Goal: Use online tool/utility

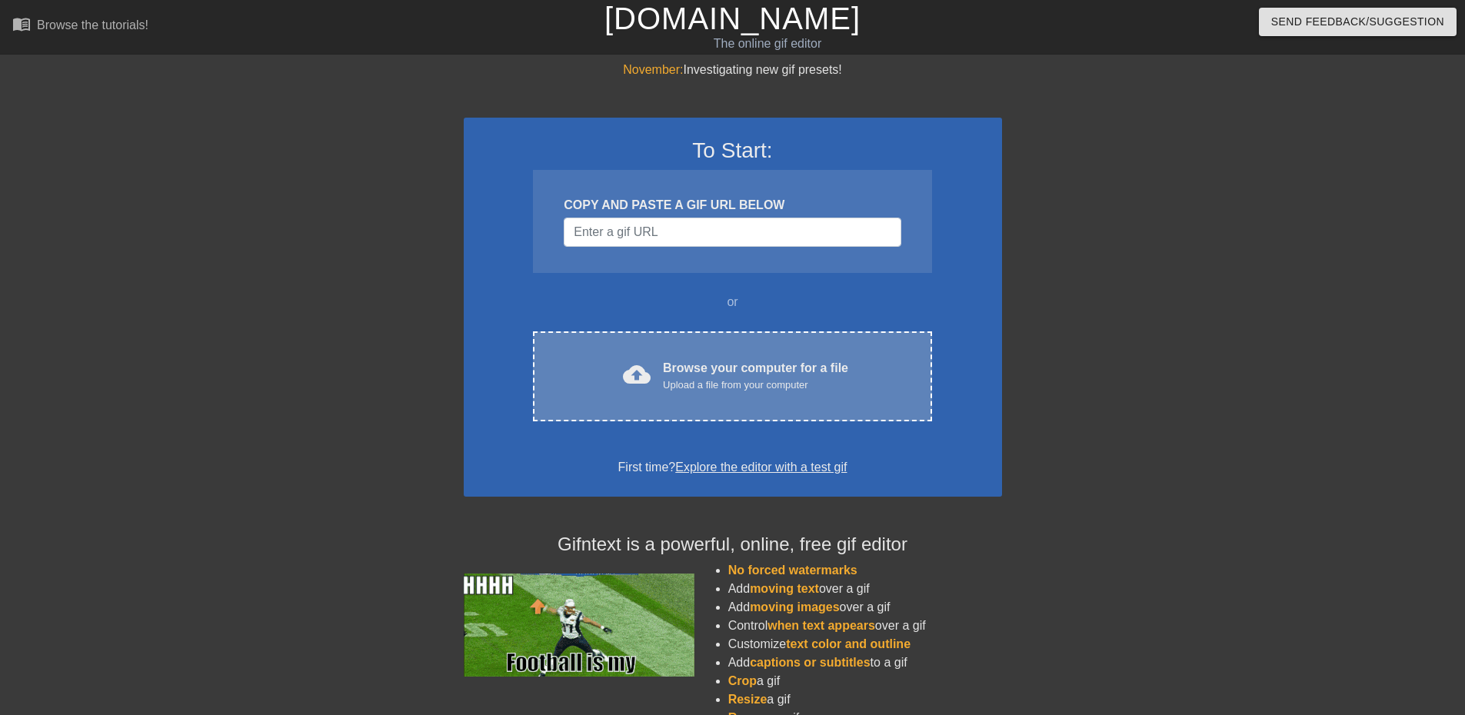
click at [733, 382] on div "Upload a file from your computer" at bounding box center [755, 385] width 185 height 15
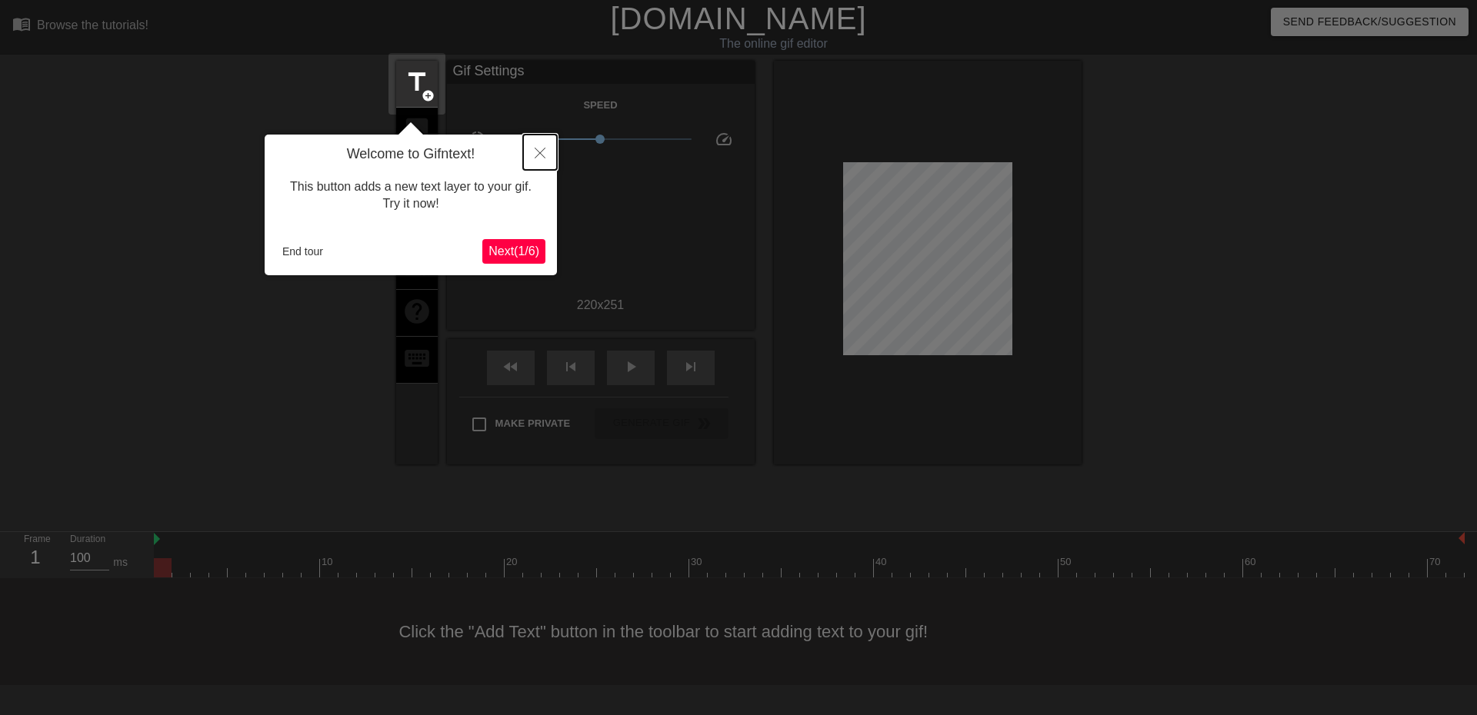
click at [537, 154] on icon "Close" at bounding box center [540, 153] width 11 height 11
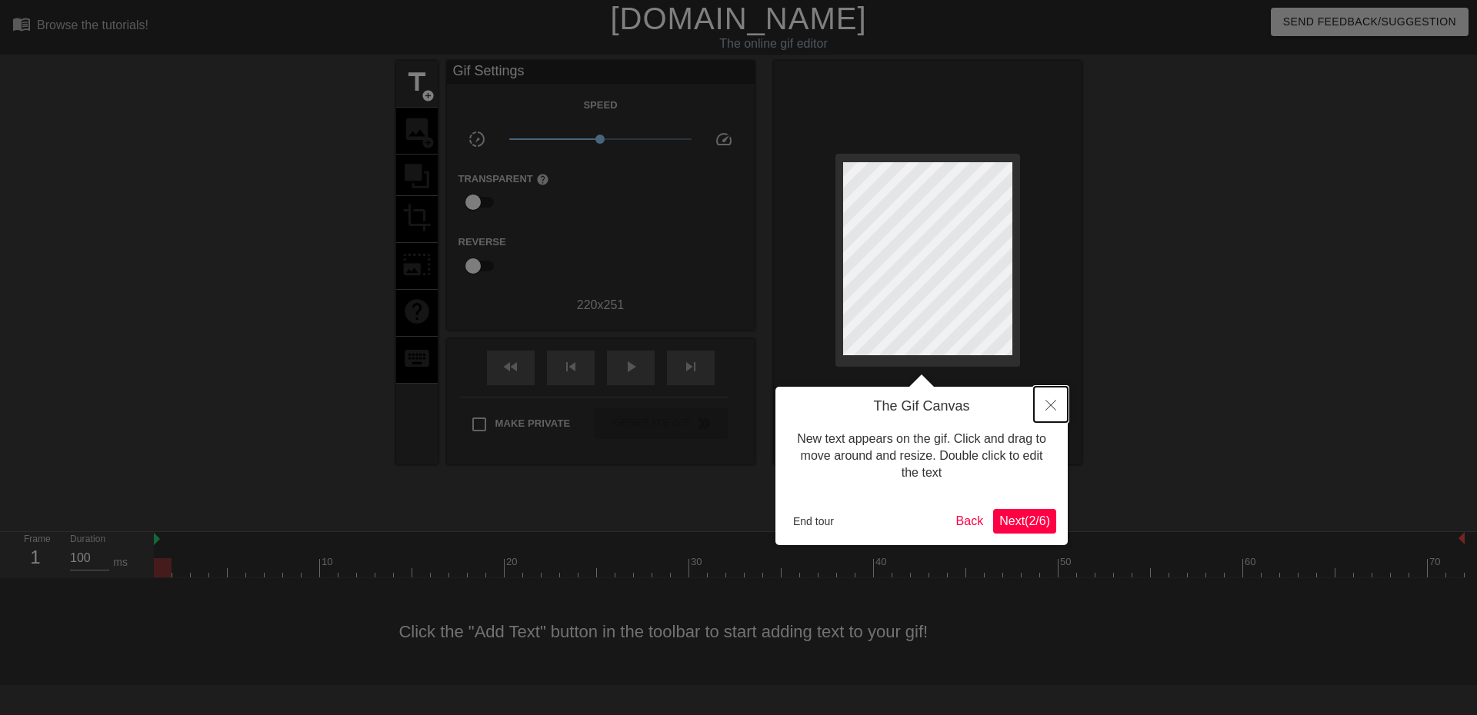
click at [1053, 403] on icon "Close" at bounding box center [1050, 405] width 11 height 11
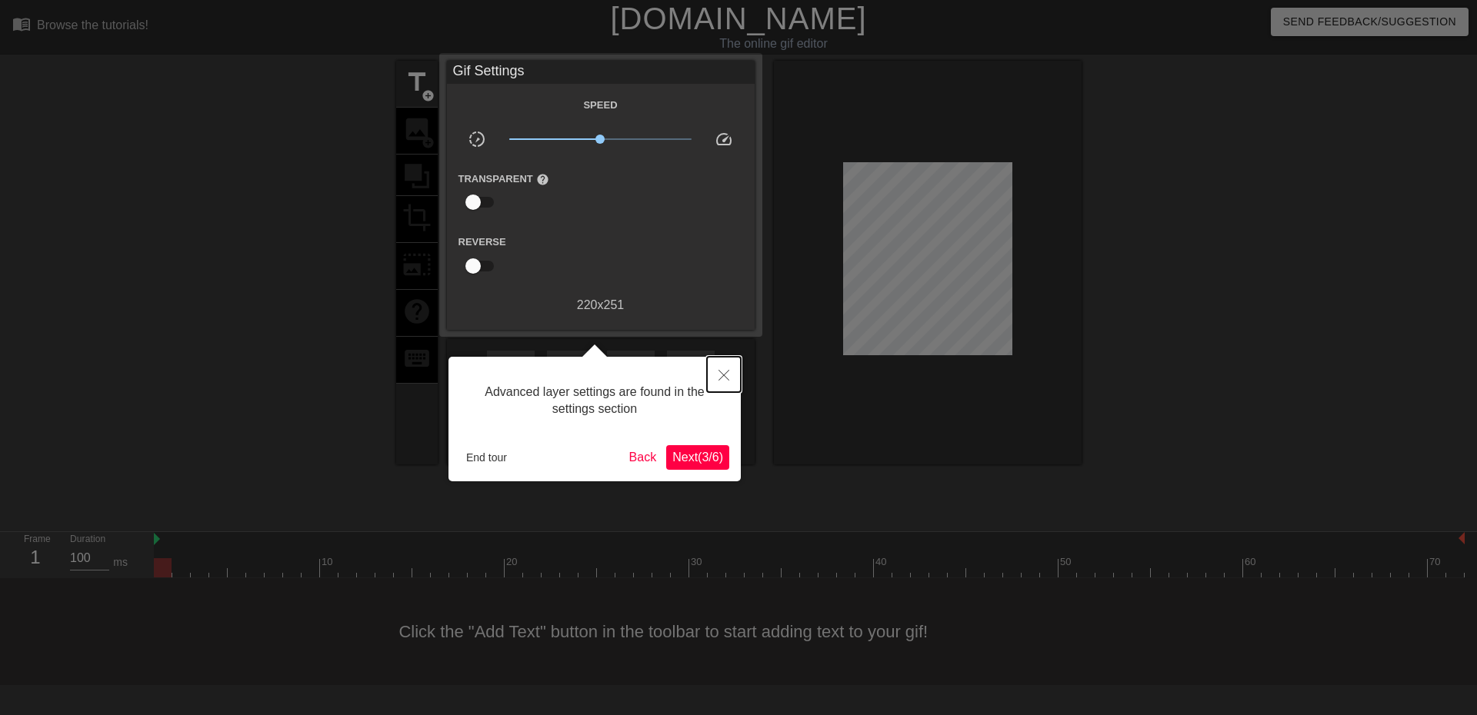
click at [717, 369] on button "Close" at bounding box center [724, 374] width 34 height 35
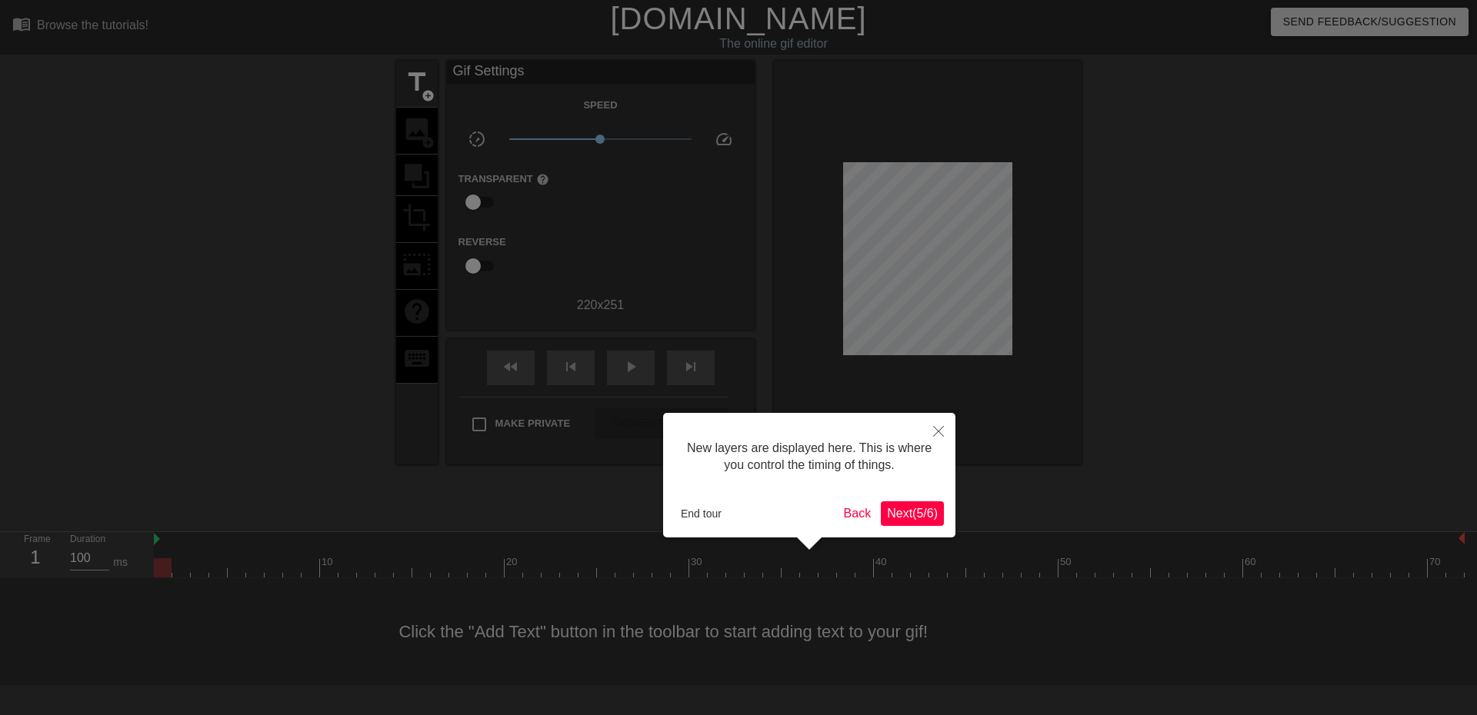
scroll to position [13, 0]
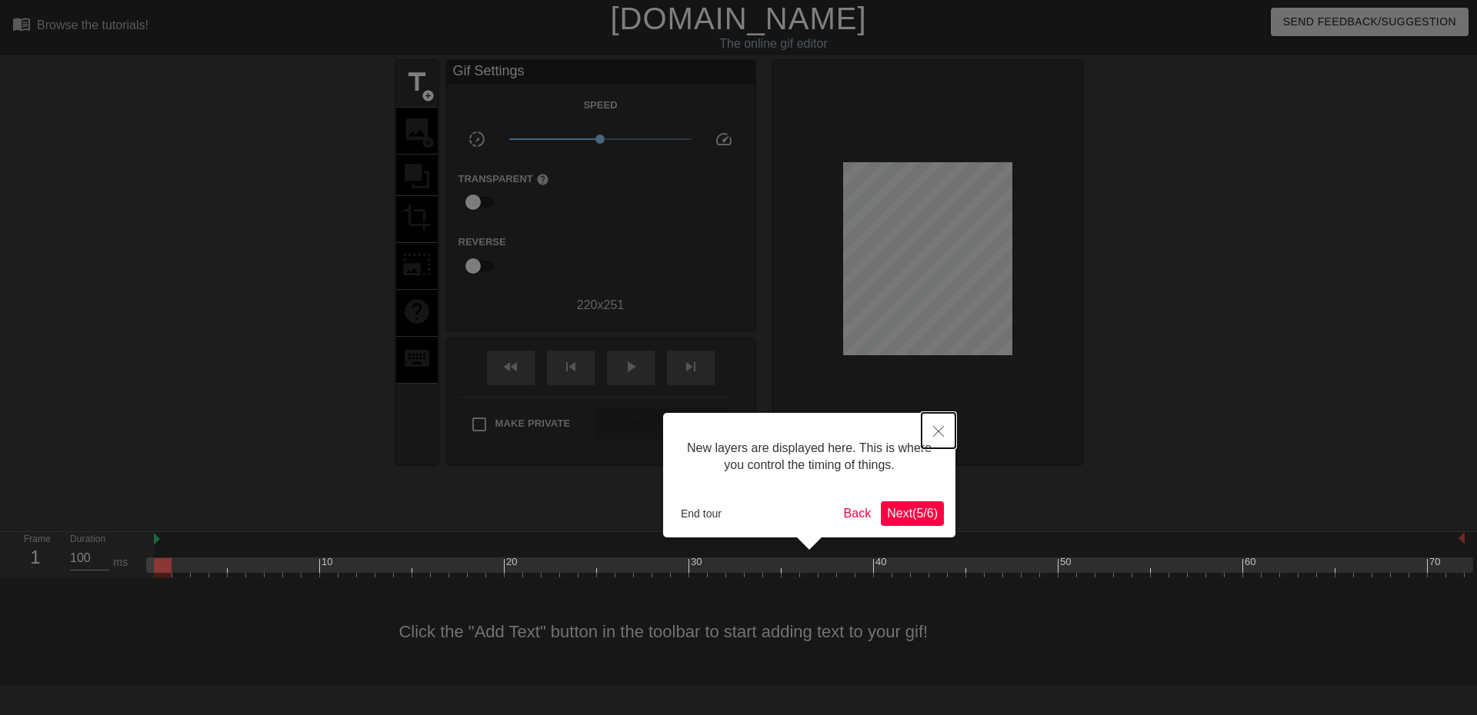
click at [938, 424] on button "Close" at bounding box center [939, 430] width 34 height 35
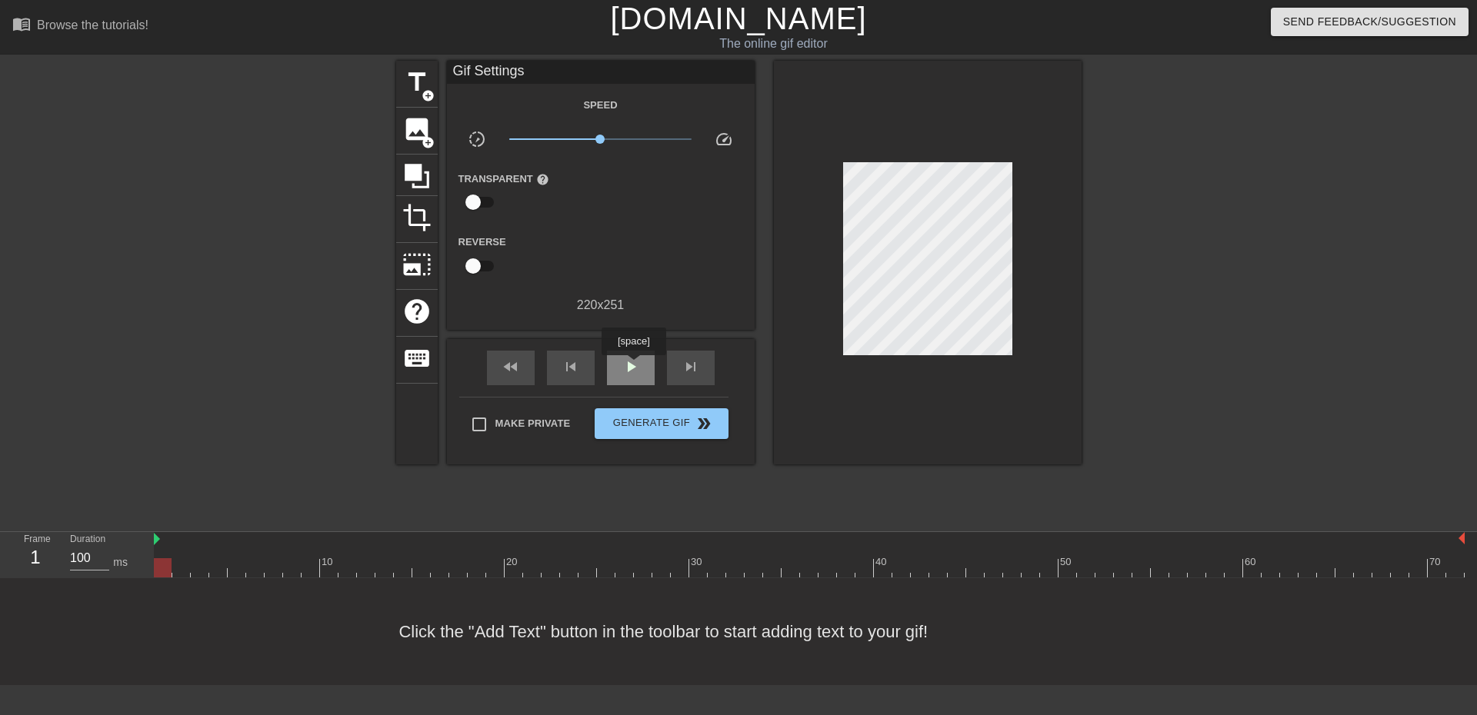
click at [632, 367] on span "play_arrow" at bounding box center [631, 367] width 18 height 18
click at [405, 85] on span "title" at bounding box center [416, 82] width 29 height 29
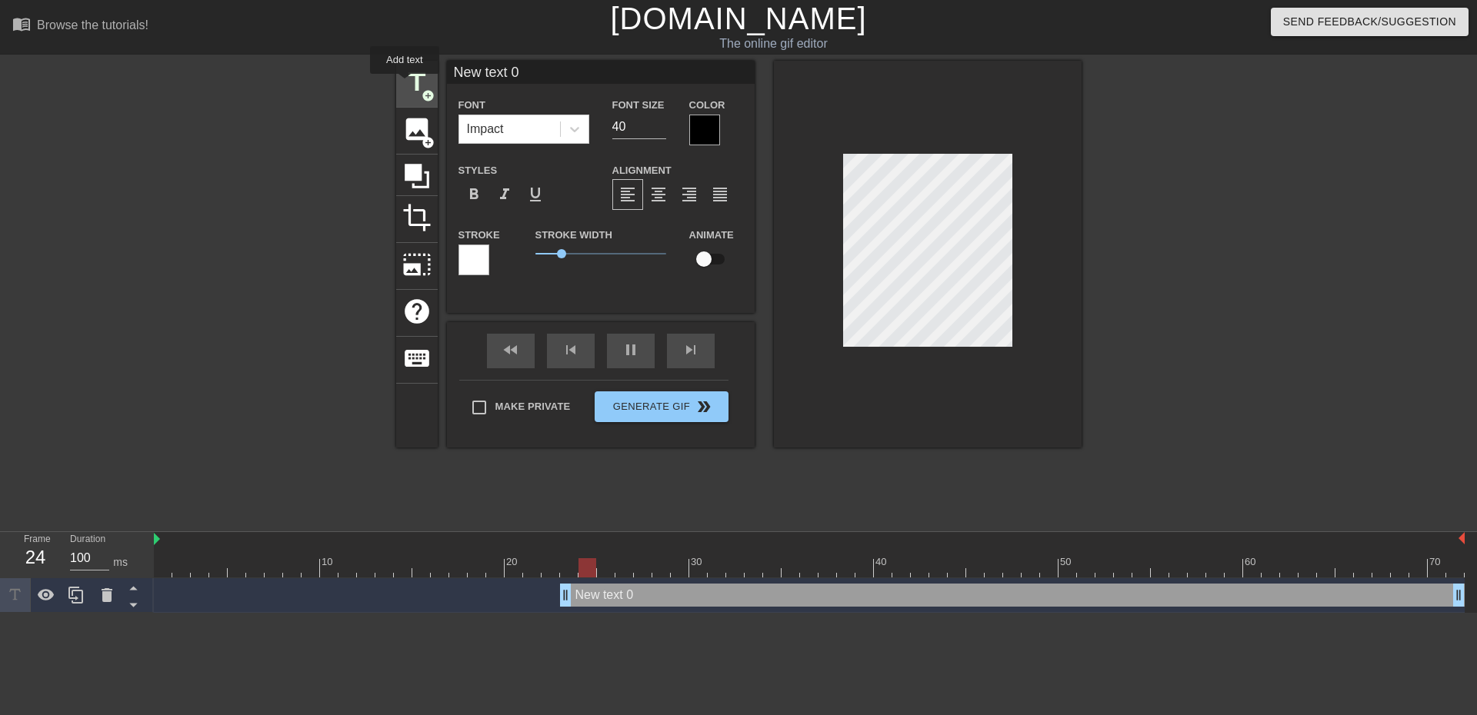
scroll to position [0, 0]
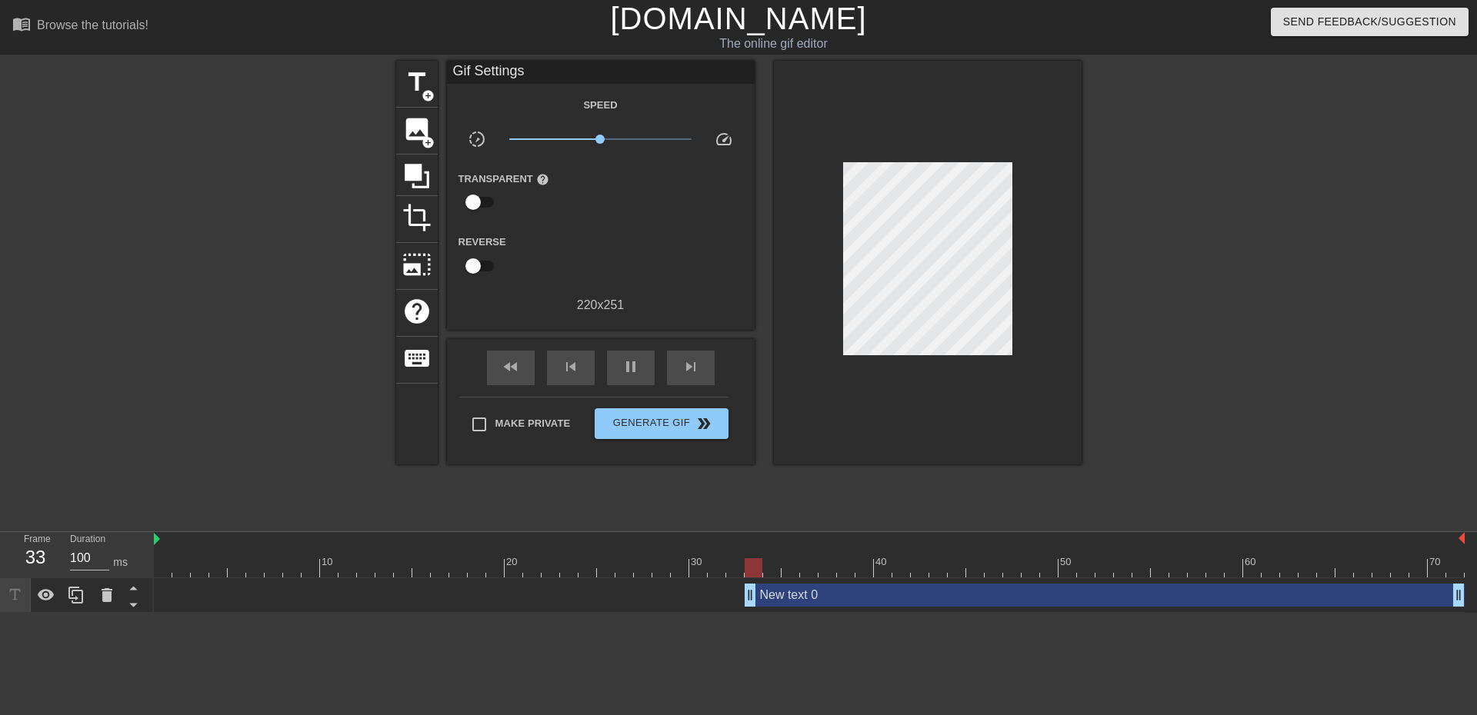
drag, startPoint x: 569, startPoint y: 596, endPoint x: 765, endPoint y: 592, distance: 196.2
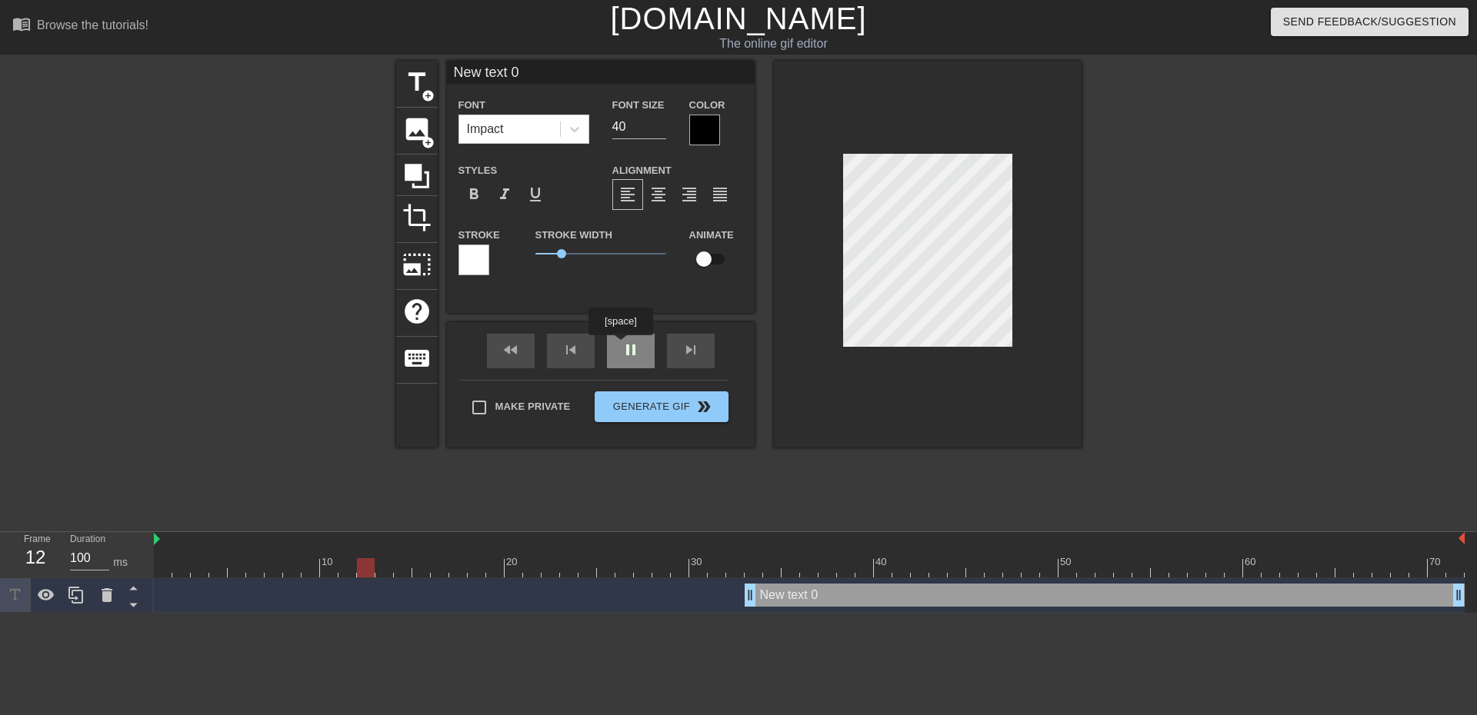
click at [627, 345] on div "fast_rewind skip_previous pause skip_next" at bounding box center [600, 351] width 251 height 58
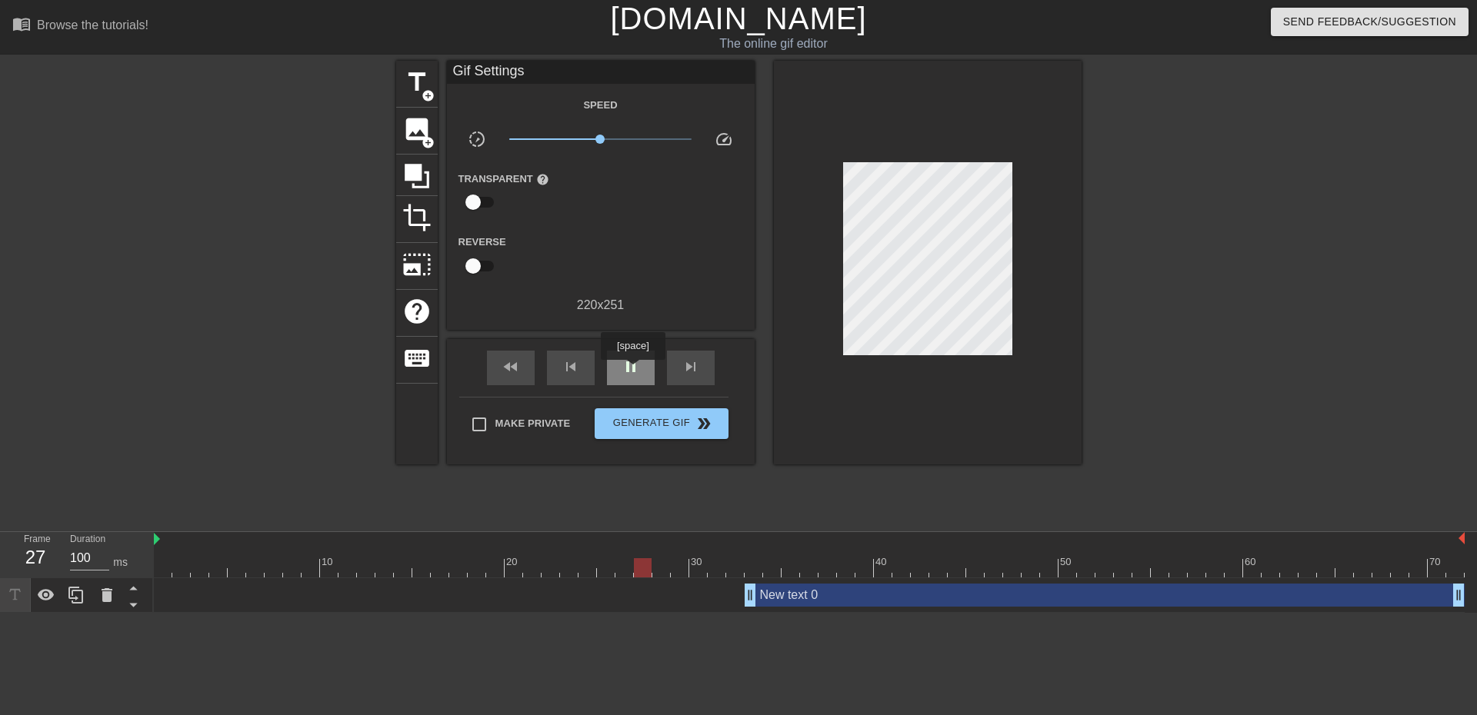
click at [632, 372] on span "pause" at bounding box center [631, 367] width 18 height 18
click at [632, 370] on span "play_arrow" at bounding box center [631, 367] width 18 height 18
click at [634, 368] on span "pause" at bounding box center [631, 367] width 18 height 18
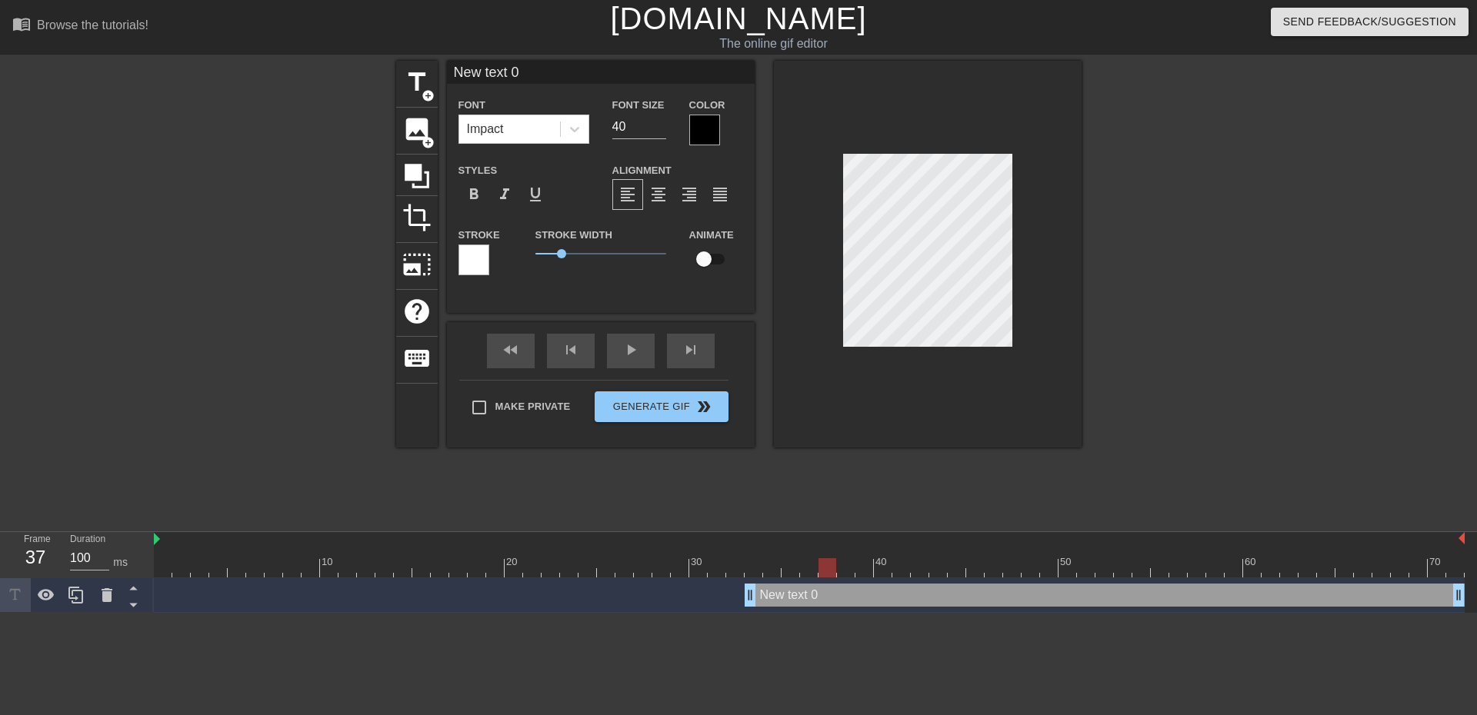
scroll to position [2, 2]
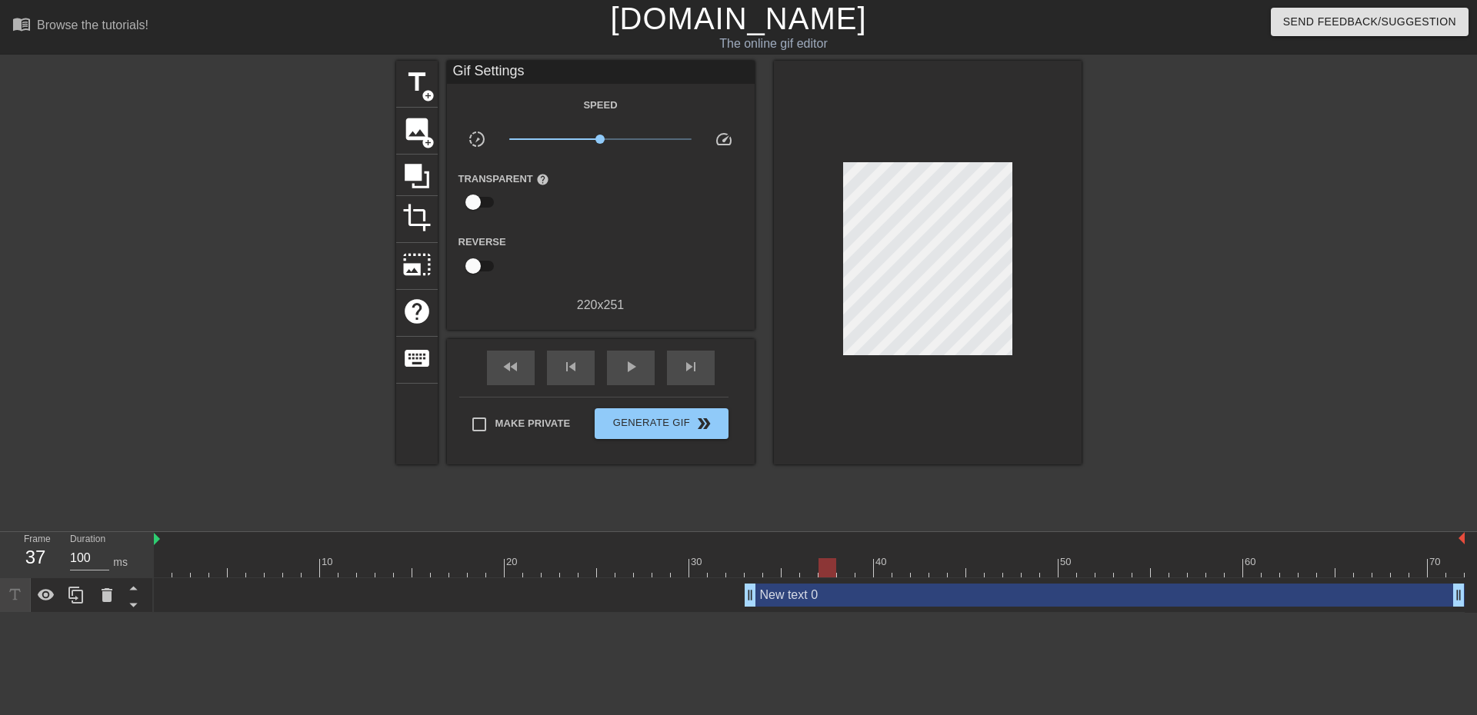
drag, startPoint x: 912, startPoint y: 352, endPoint x: 1168, endPoint y: 255, distance: 273.9
click at [1197, 250] on div at bounding box center [1215, 292] width 231 height 462
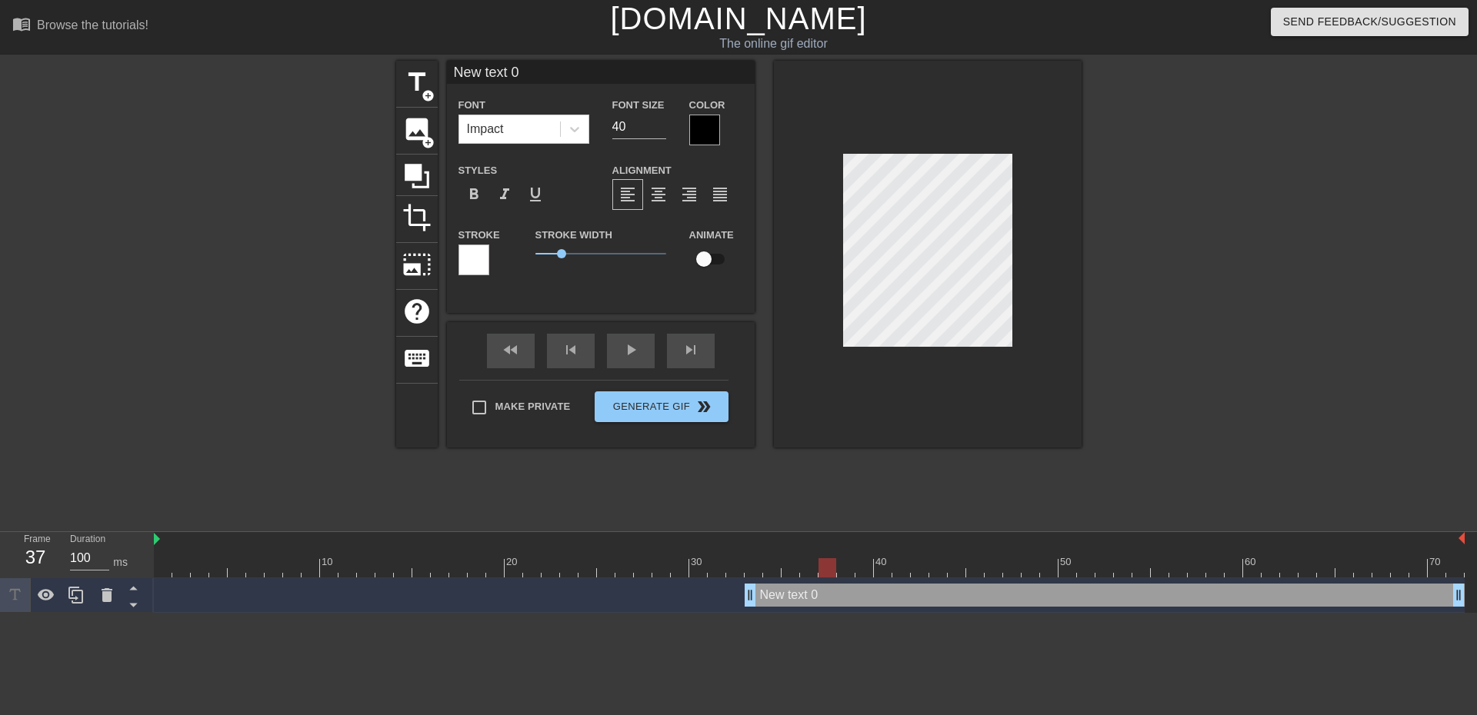
click at [1161, 232] on div at bounding box center [1215, 292] width 231 height 462
